Goal: Use online tool/utility: Use online tool/utility

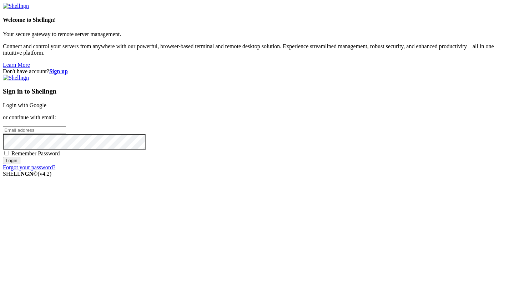
type input "root"
click at [46, 104] on link "Login with Google" at bounding box center [25, 105] width 44 height 6
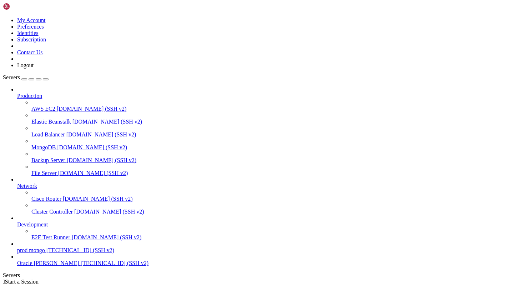
scroll to position [17, 0]
